Goal: Task Accomplishment & Management: Use online tool/utility

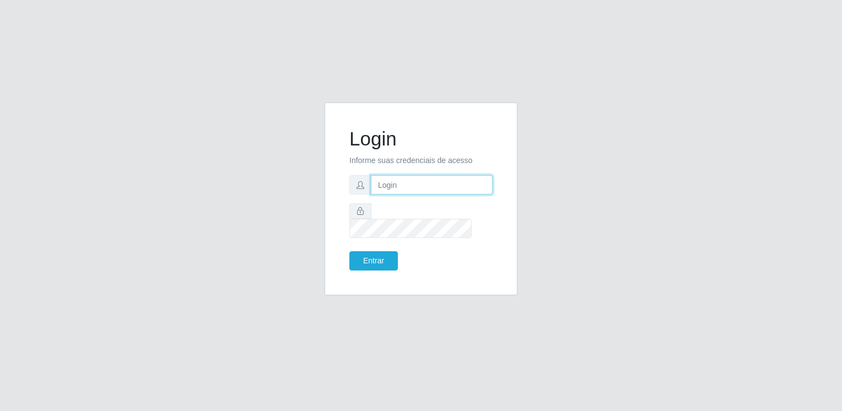
drag, startPoint x: 450, startPoint y: 190, endPoint x: 419, endPoint y: 188, distance: 31.5
click at [419, 188] on input "text" at bounding box center [432, 184] width 122 height 19
type input "[EMAIL_ADDRESS][DOMAIN_NAME]"
click at [350, 251] on button "Entrar" at bounding box center [374, 260] width 49 height 19
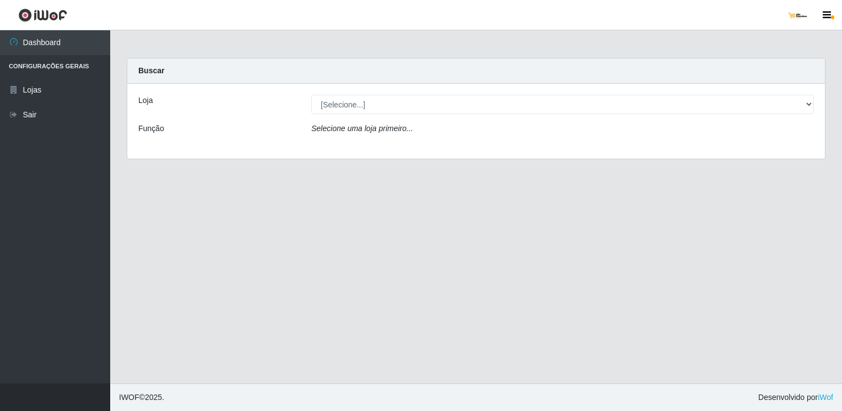
click at [815, 100] on div "[Selecione...] [GEOGRAPHIC_DATA]" at bounding box center [562, 104] width 519 height 19
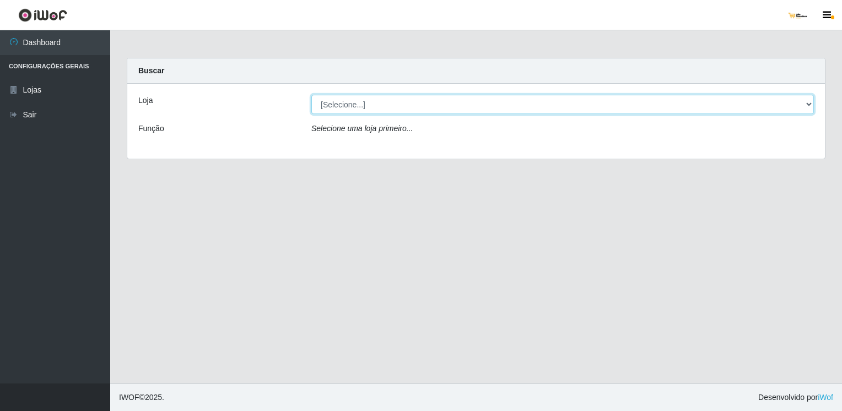
click at [808, 105] on select "[Selecione...] [GEOGRAPHIC_DATA]" at bounding box center [562, 104] width 503 height 19
select select "168"
click at [311, 95] on select "[Selecione...] [GEOGRAPHIC_DATA]" at bounding box center [562, 104] width 503 height 19
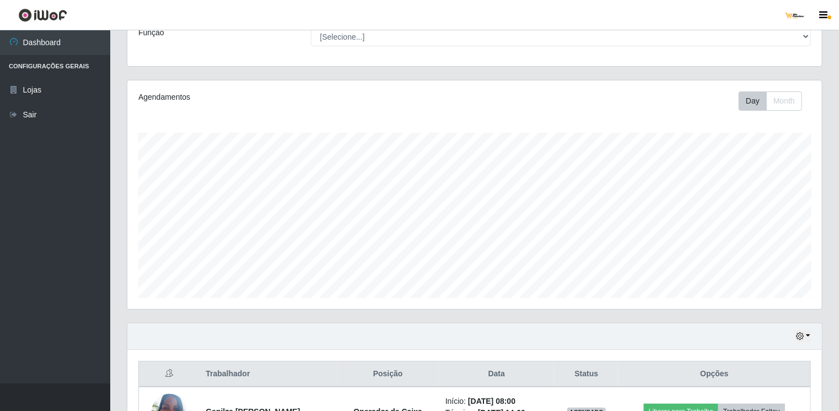
scroll to position [221, 0]
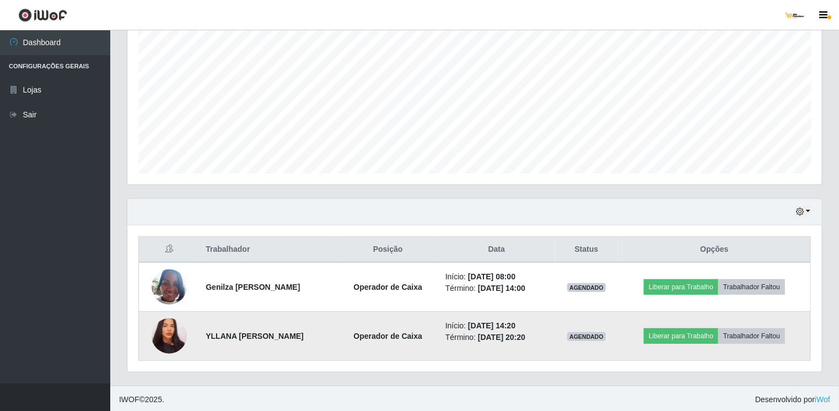
click at [175, 334] on img at bounding box center [169, 337] width 35 height 38
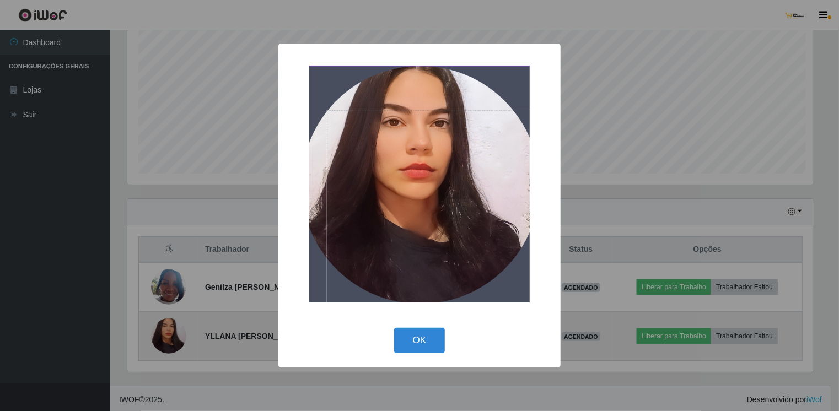
scroll to position [229, 690]
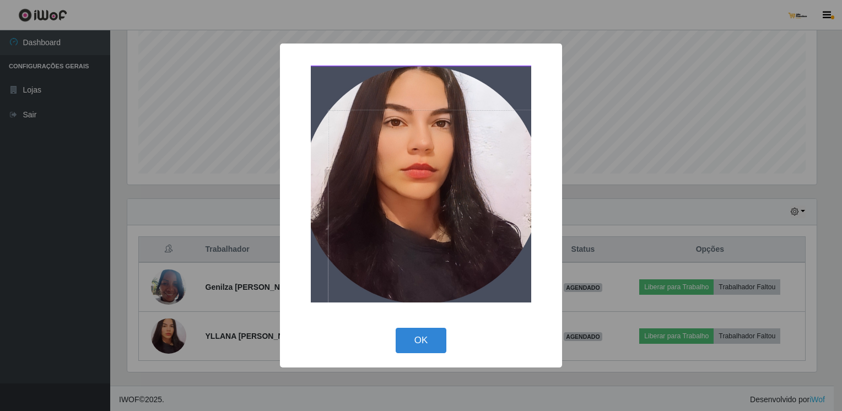
click at [254, 215] on div "× OK Cancel" at bounding box center [421, 205] width 842 height 411
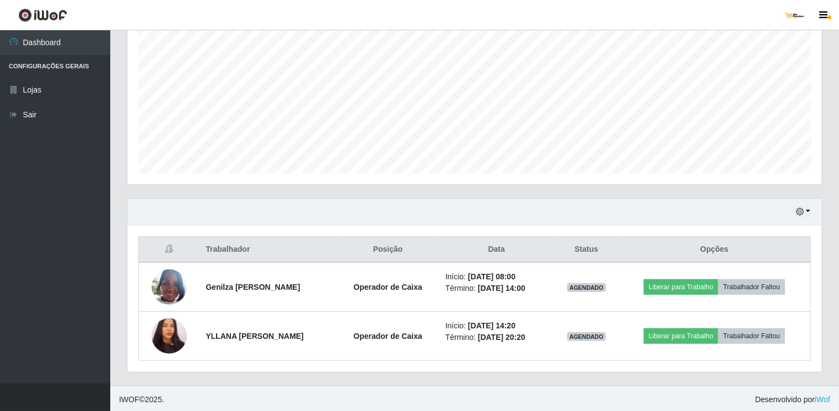
scroll to position [0, 0]
